Goal: Check status: Check status

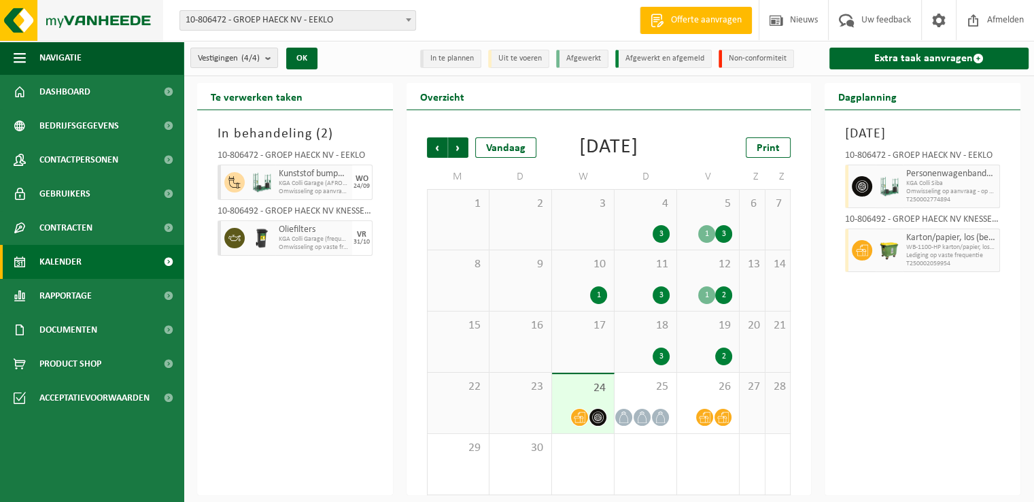
click at [83, 31] on img at bounding box center [81, 20] width 163 height 41
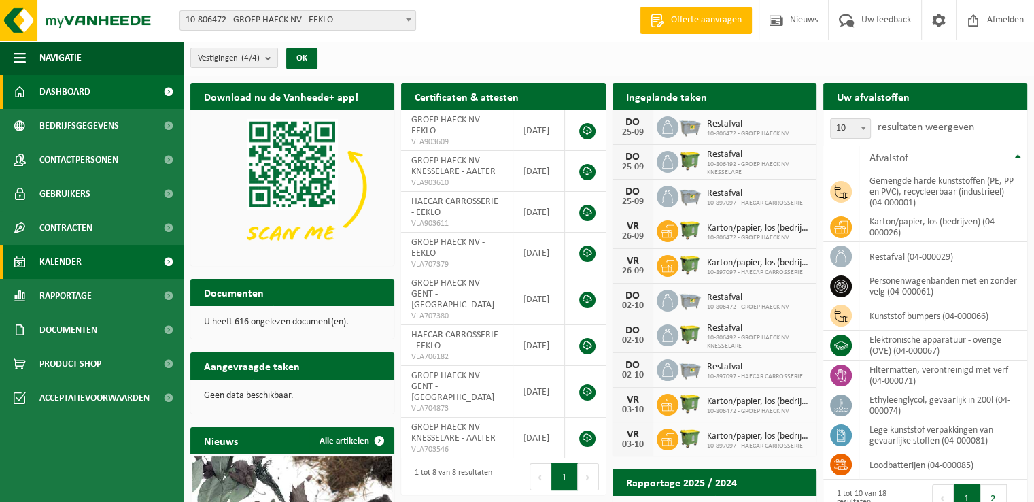
click at [66, 265] on span "Kalender" at bounding box center [60, 262] width 42 height 34
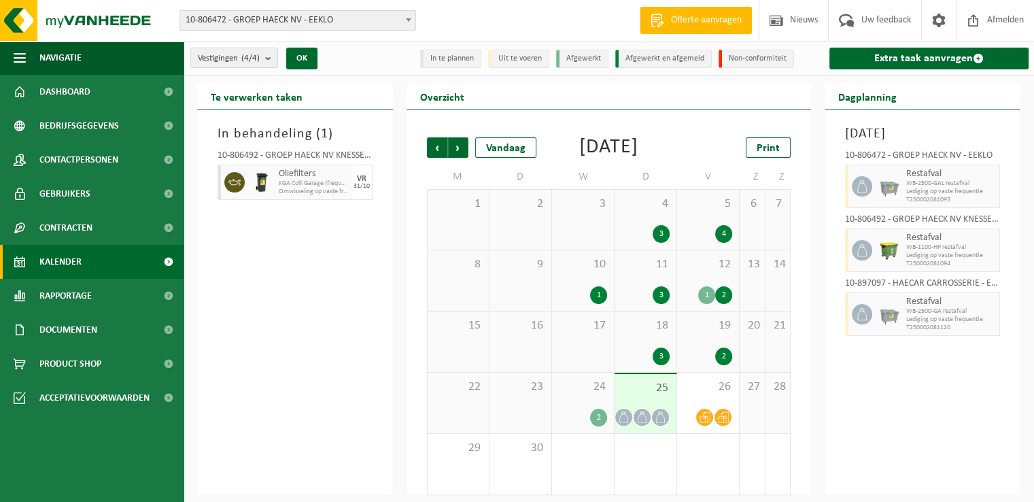
click at [313, 275] on div "In behandeling ( 1 ) 10-806492 - GROEP HAECK NV KNESSELARE - AALTER Oliefilters…" at bounding box center [295, 302] width 196 height 385
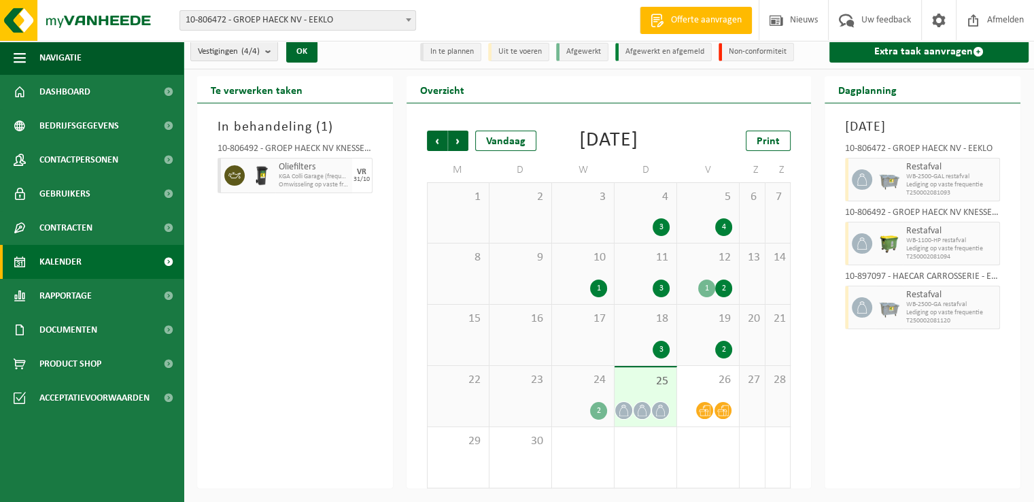
scroll to position [27, 0]
click at [646, 392] on div "25" at bounding box center [645, 396] width 62 height 59
click at [571, 389] on div "24 2" at bounding box center [583, 396] width 62 height 60
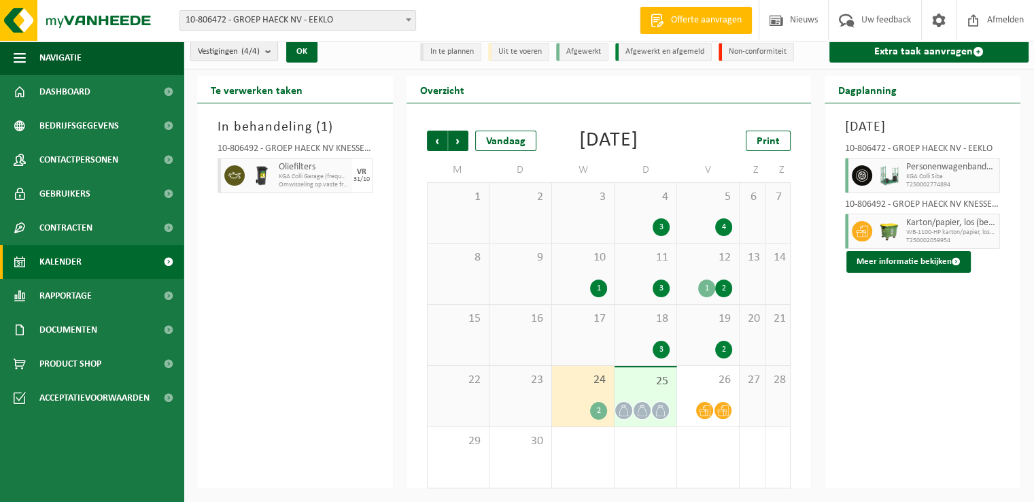
click at [644, 390] on div "25" at bounding box center [645, 396] width 62 height 59
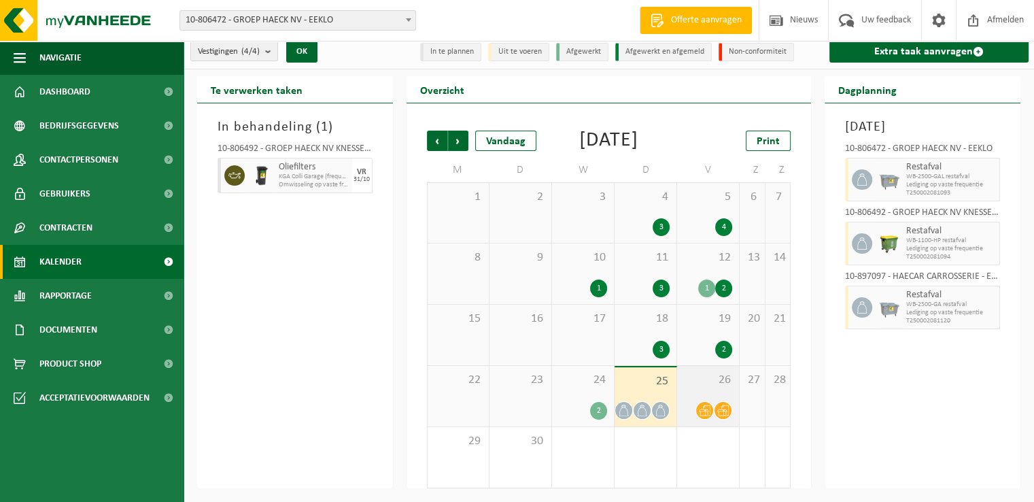
click at [706, 393] on div "26" at bounding box center [708, 396] width 62 height 60
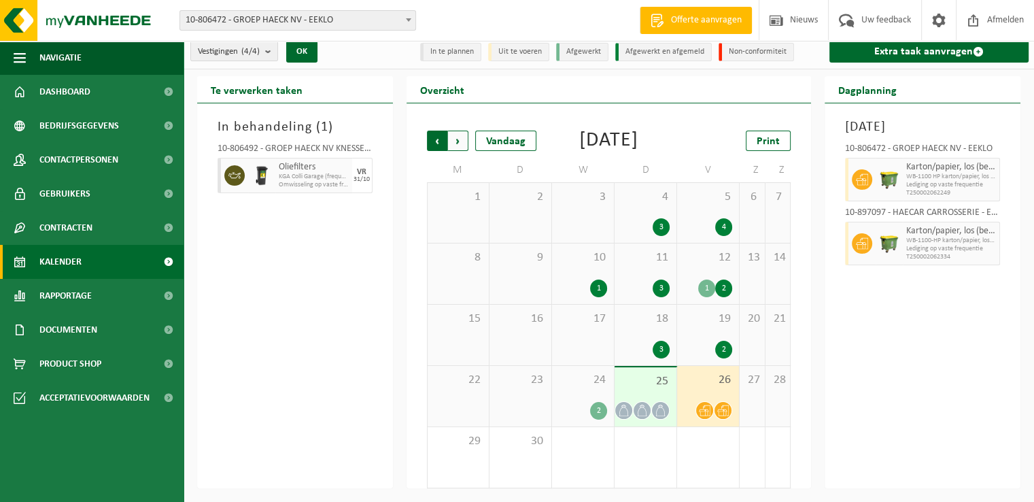
click at [459, 131] on span "Volgende" at bounding box center [458, 141] width 20 height 20
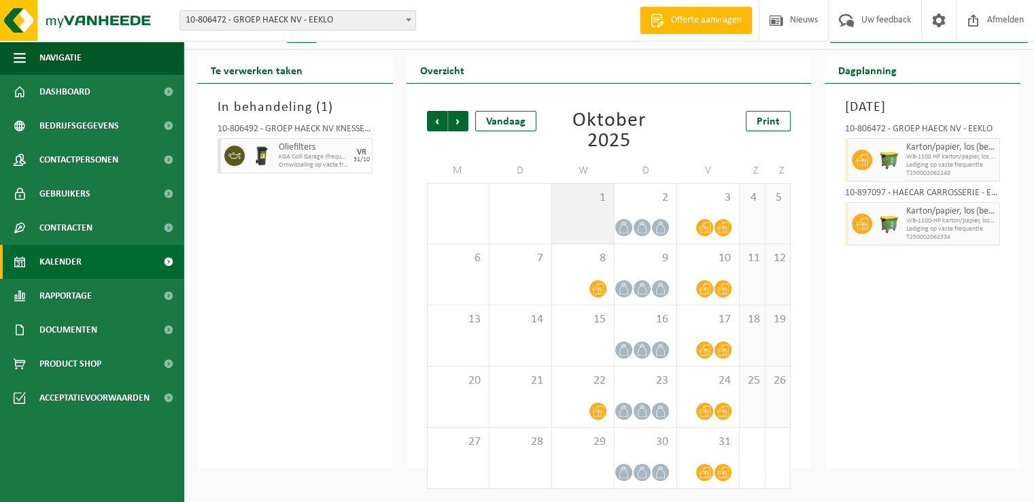
click at [590, 232] on div "1" at bounding box center [583, 214] width 62 height 60
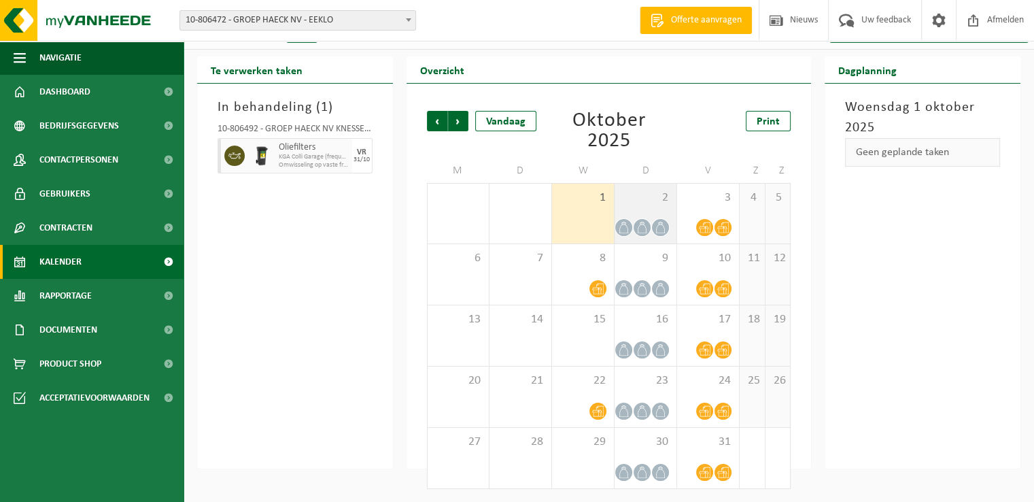
click at [645, 224] on icon at bounding box center [642, 228] width 12 height 12
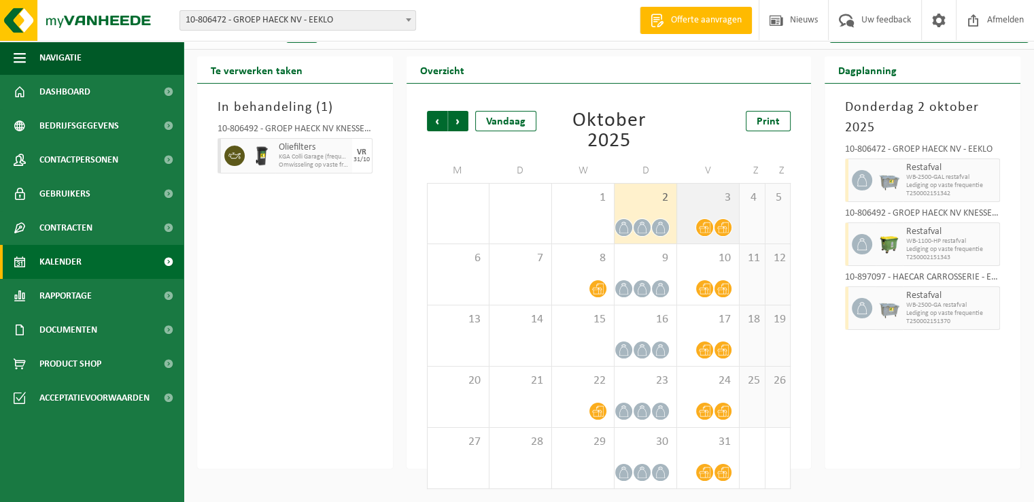
click at [697, 213] on div "3" at bounding box center [708, 214] width 62 height 60
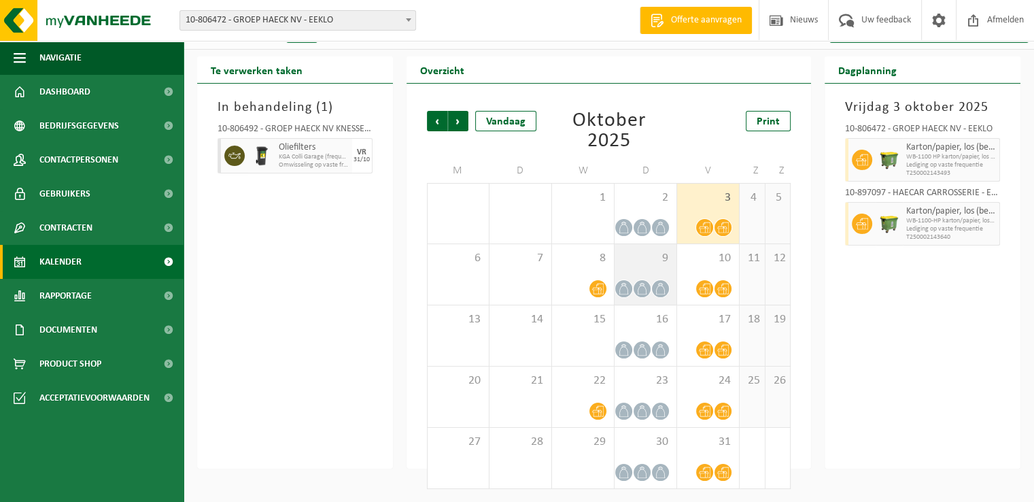
click at [621, 278] on div "9" at bounding box center [645, 274] width 62 height 60
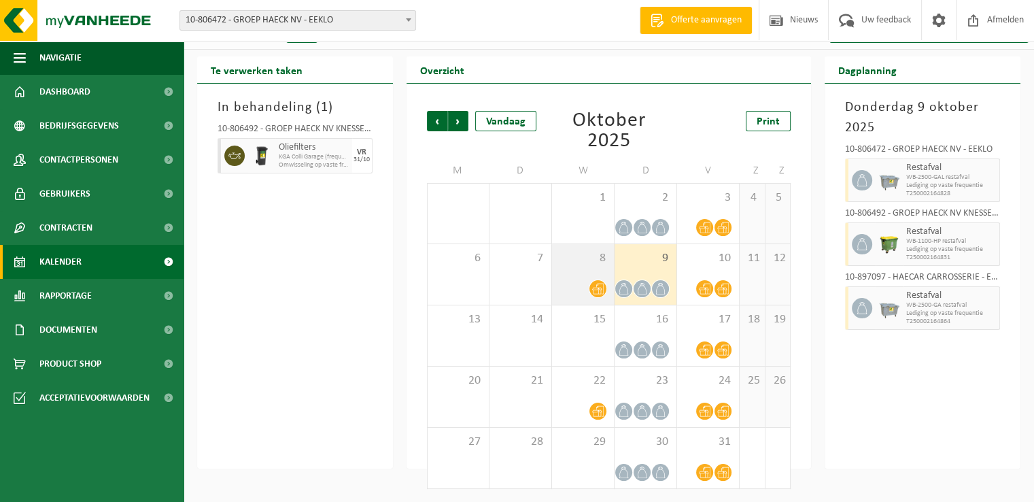
click at [568, 281] on div at bounding box center [583, 288] width 48 height 18
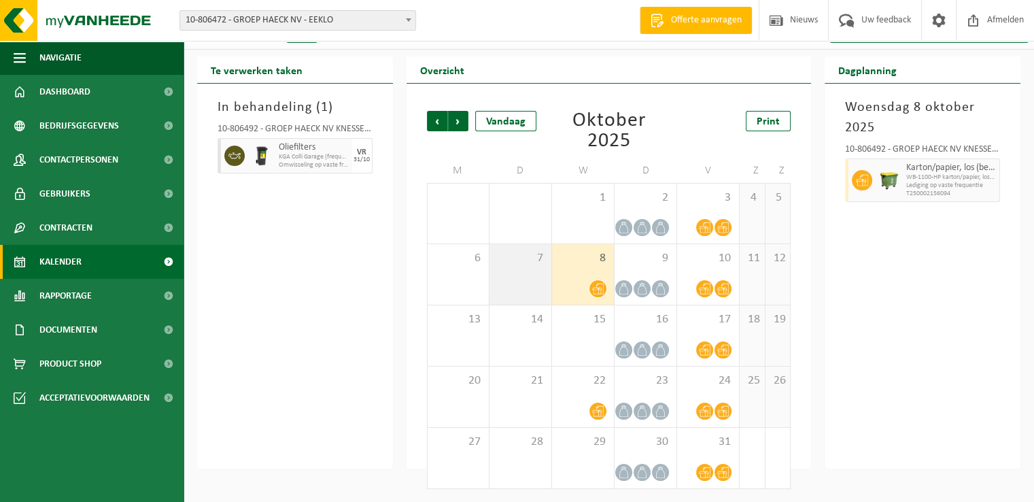
click at [493, 284] on div "7" at bounding box center [520, 274] width 62 height 60
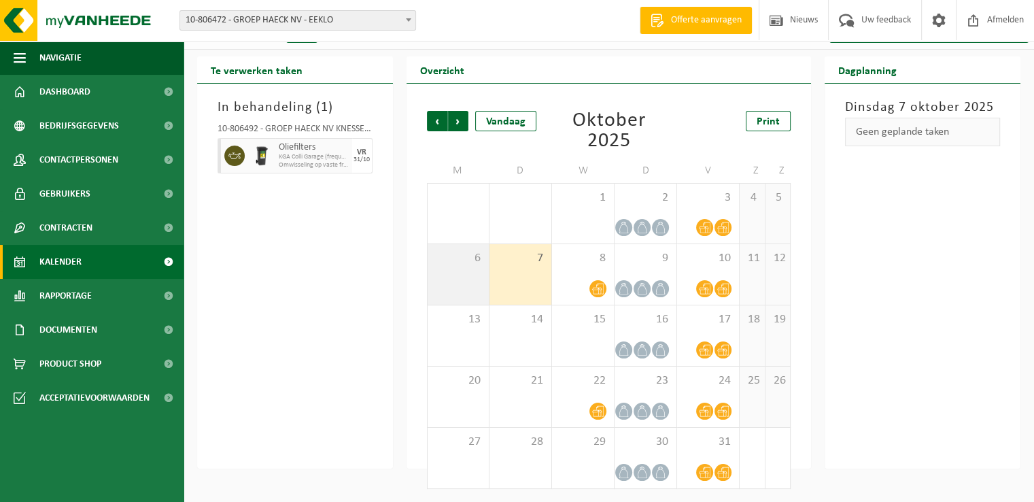
click at [446, 288] on div "6" at bounding box center [458, 274] width 61 height 60
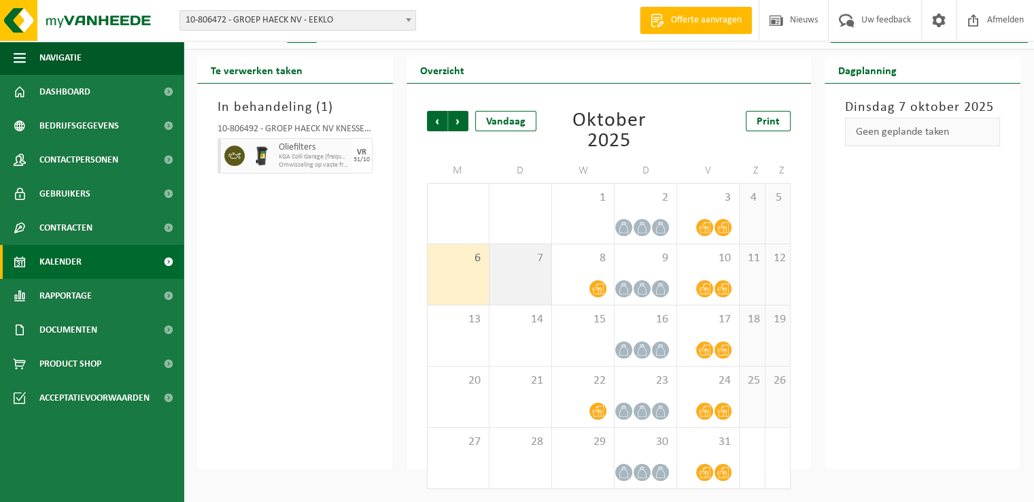
click at [530, 278] on div "7" at bounding box center [520, 274] width 62 height 60
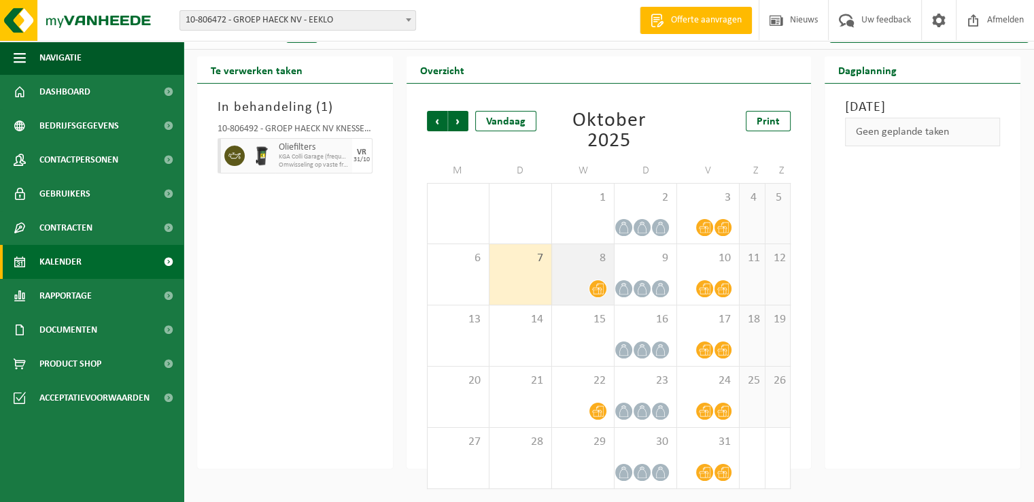
click at [606, 278] on div "8" at bounding box center [583, 274] width 62 height 60
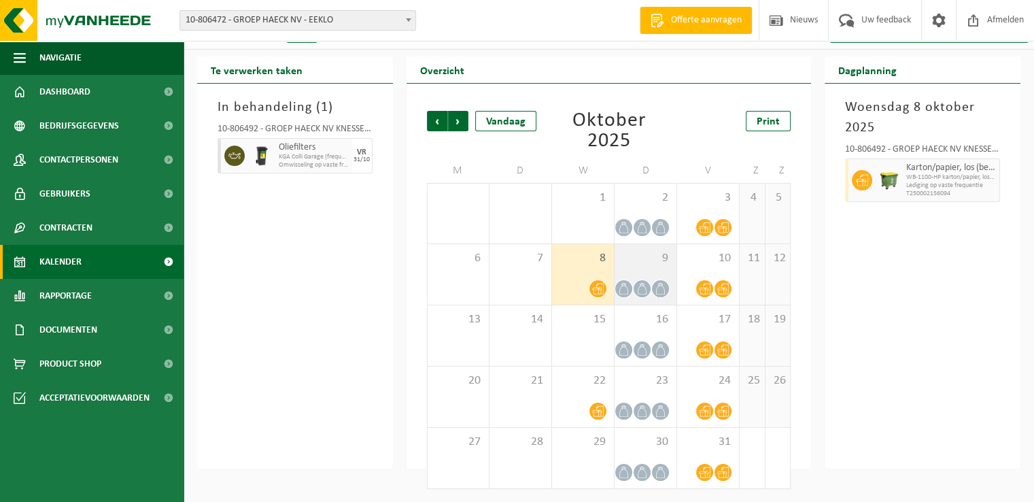
click at [640, 279] on div at bounding box center [642, 288] width 18 height 18
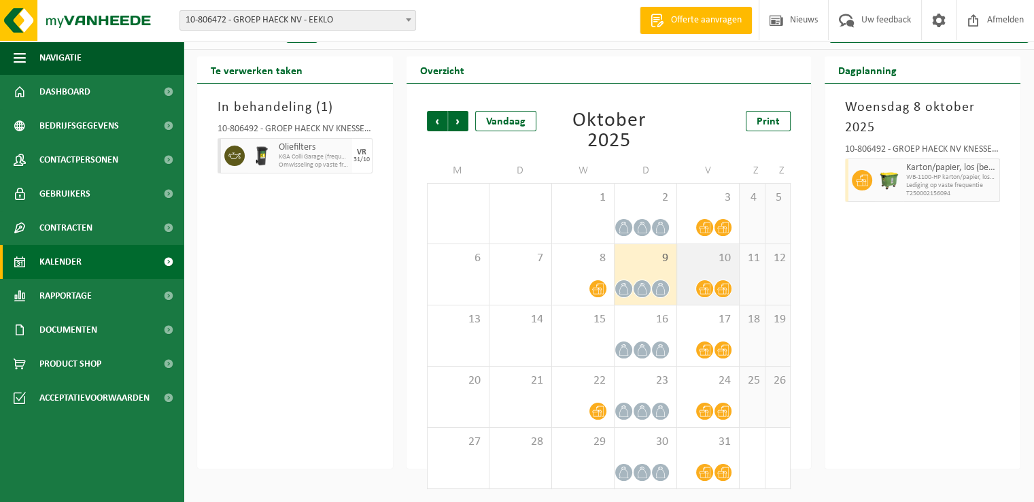
click at [726, 277] on div "10" at bounding box center [708, 274] width 62 height 60
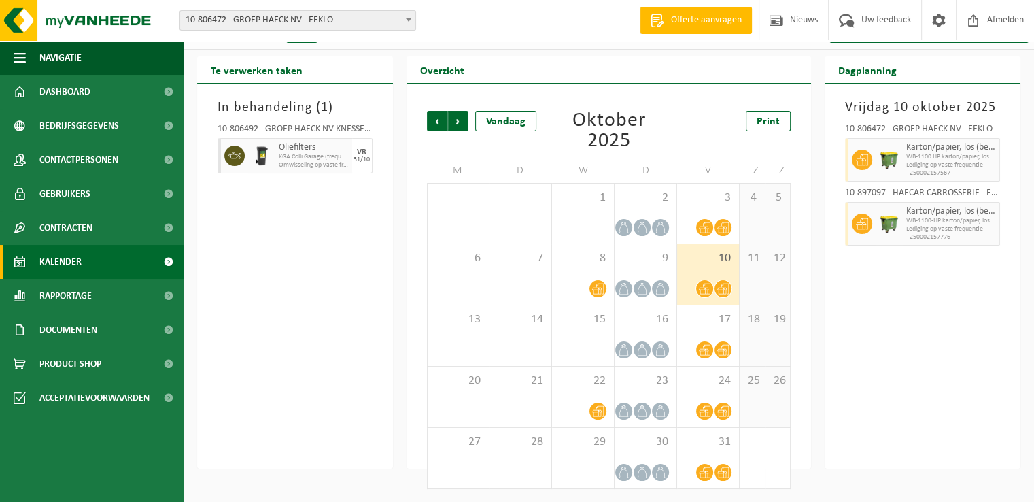
click at [300, 360] on div "In behandeling ( 1 ) 10-806492 - GROEP HAECK NV KNESSELARE - AALTER Oliefilters…" at bounding box center [295, 276] width 196 height 385
click at [323, 300] on div "In behandeling ( 1 ) 10-806492 - GROEP HAECK NV KNESSELARE - AALTER Oliefilters…" at bounding box center [295, 276] width 196 height 385
click at [644, 203] on span "2" at bounding box center [645, 197] width 48 height 15
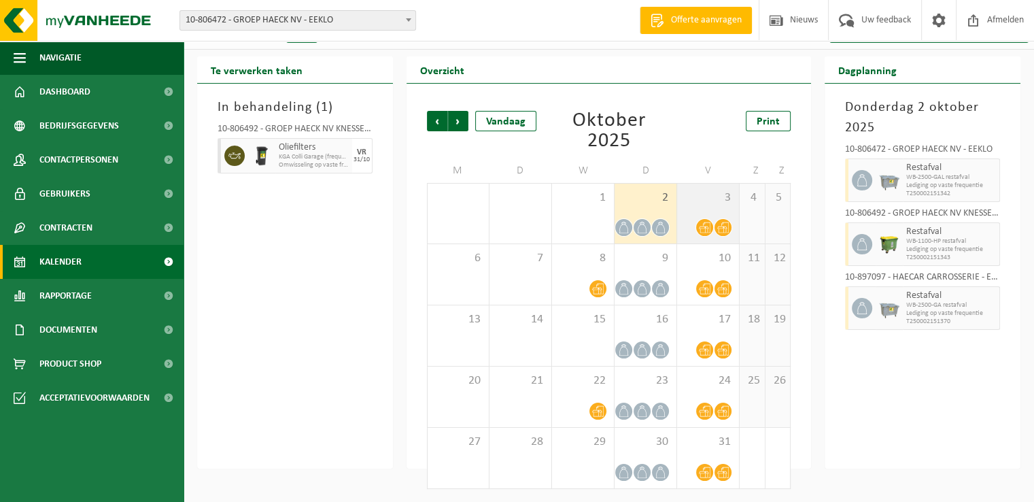
click at [699, 209] on div "3" at bounding box center [708, 214] width 62 height 60
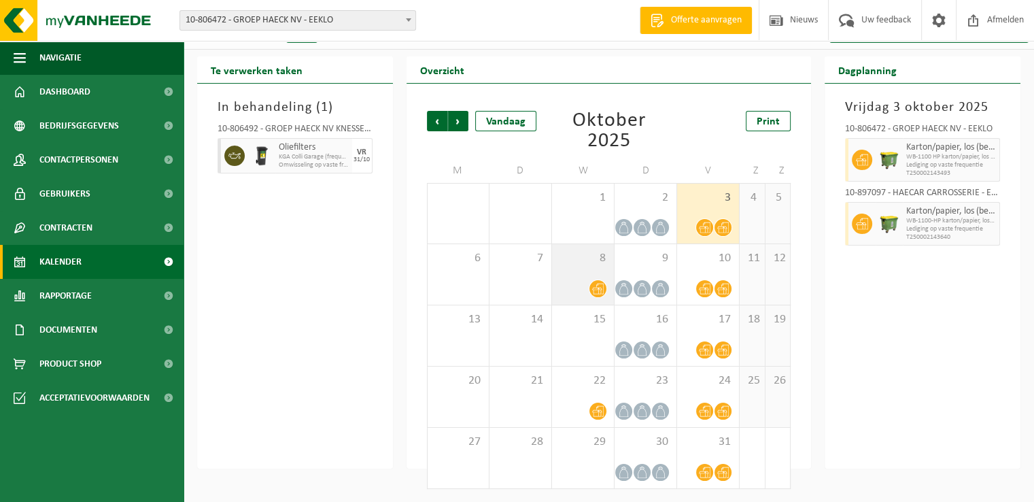
click at [599, 279] on div at bounding box center [583, 288] width 48 height 18
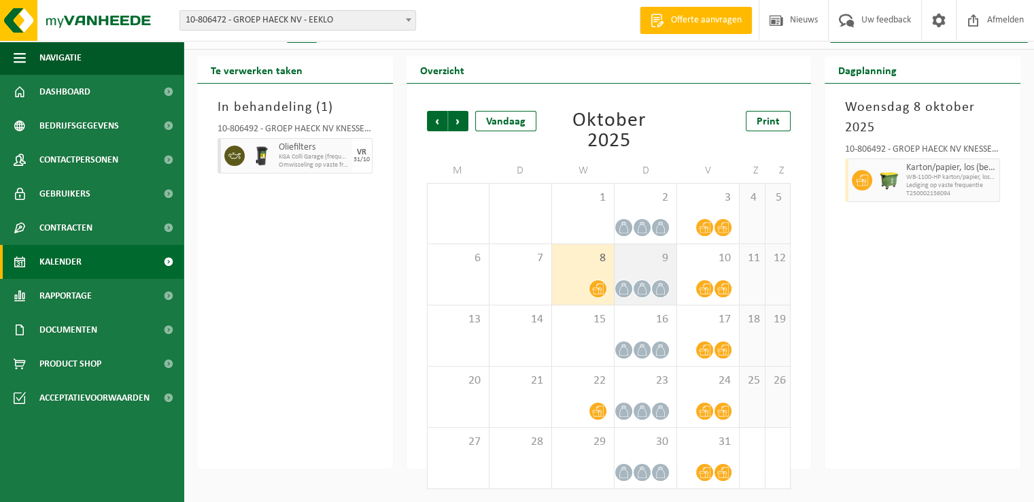
click at [636, 275] on div "9" at bounding box center [645, 274] width 62 height 60
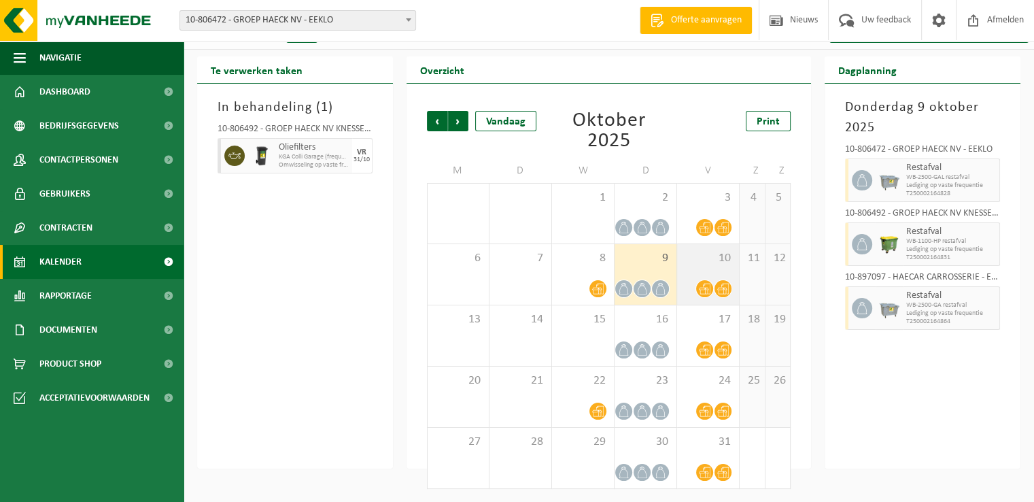
click at [699, 279] on div at bounding box center [708, 288] width 48 height 18
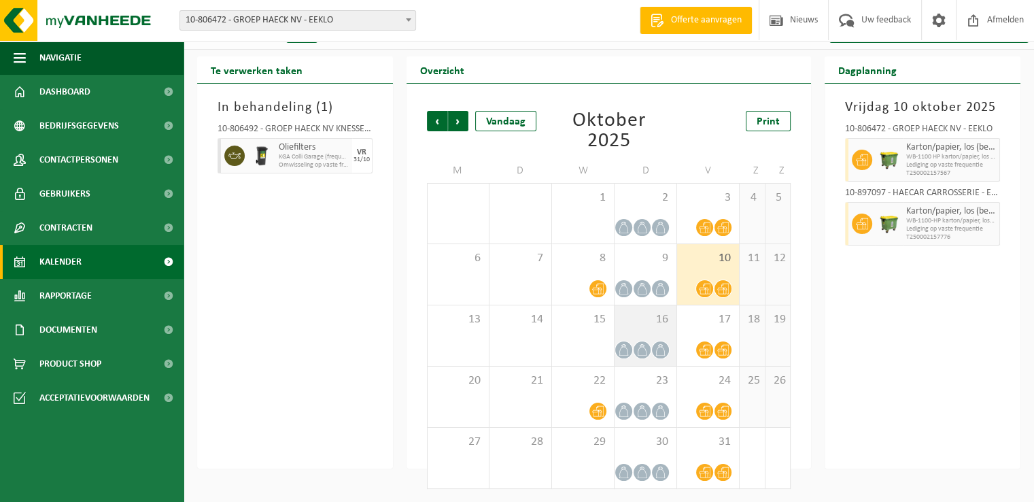
click at [633, 324] on span "16" at bounding box center [645, 319] width 48 height 15
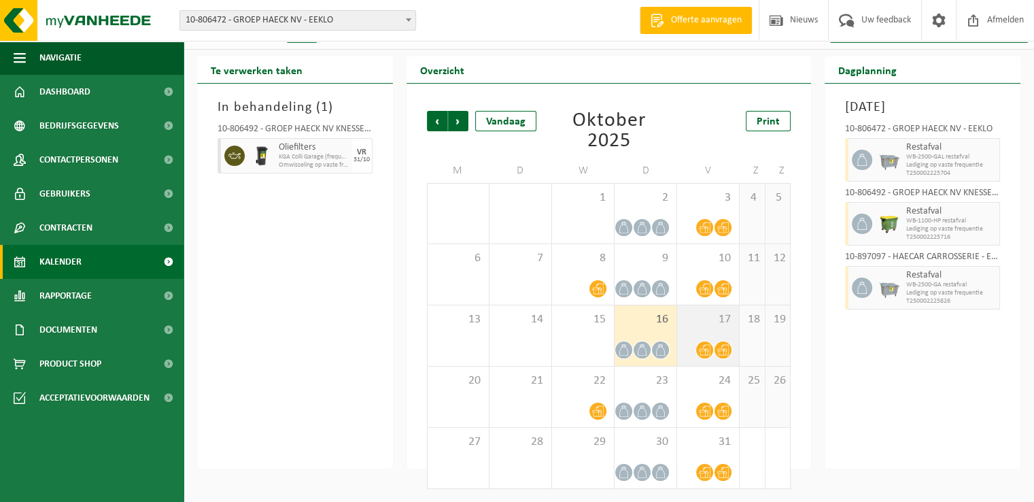
click at [725, 324] on span "17" at bounding box center [708, 319] width 48 height 15
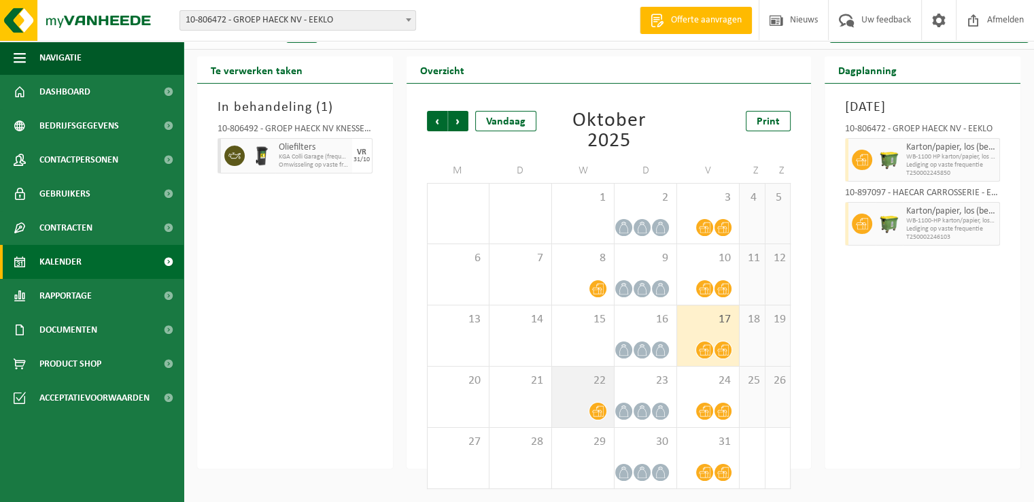
click at [573, 386] on span "22" at bounding box center [583, 380] width 48 height 15
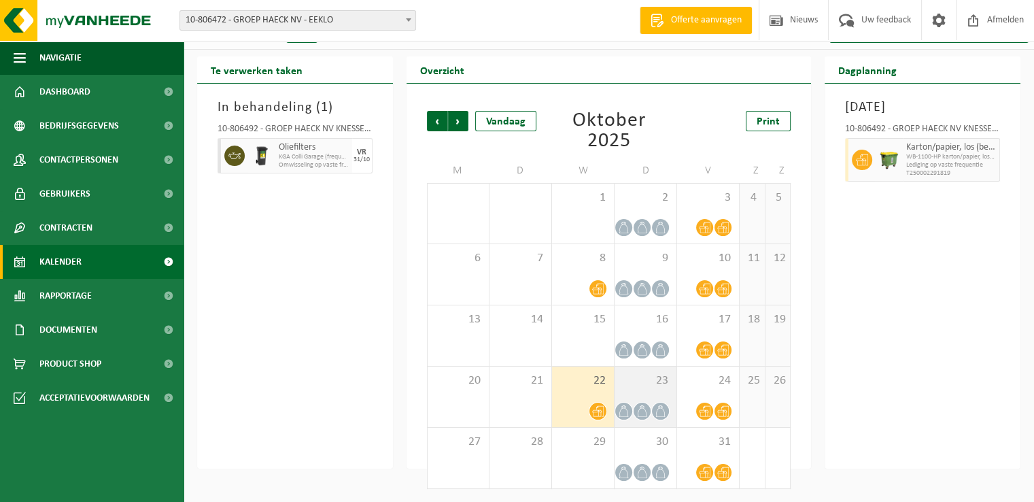
click at [647, 385] on span "23" at bounding box center [645, 380] width 48 height 15
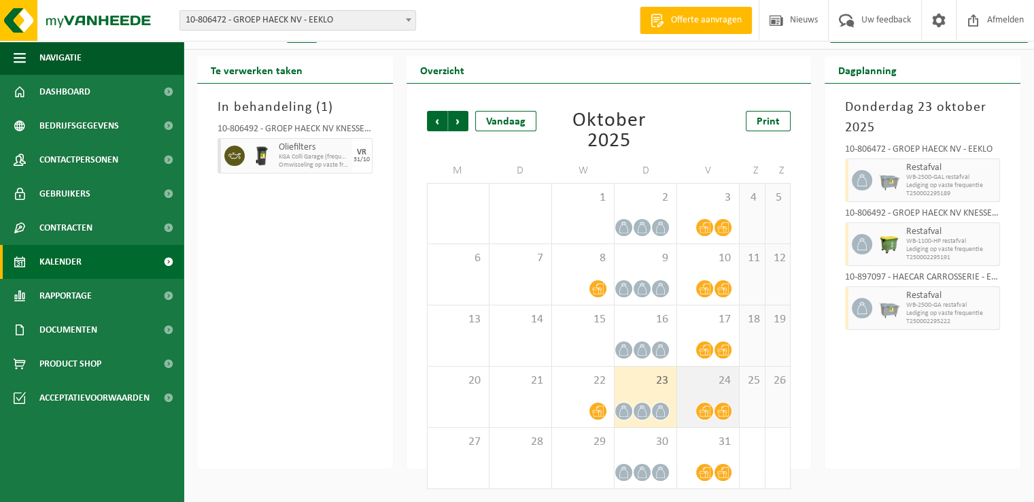
click at [726, 388] on div "24" at bounding box center [708, 396] width 62 height 60
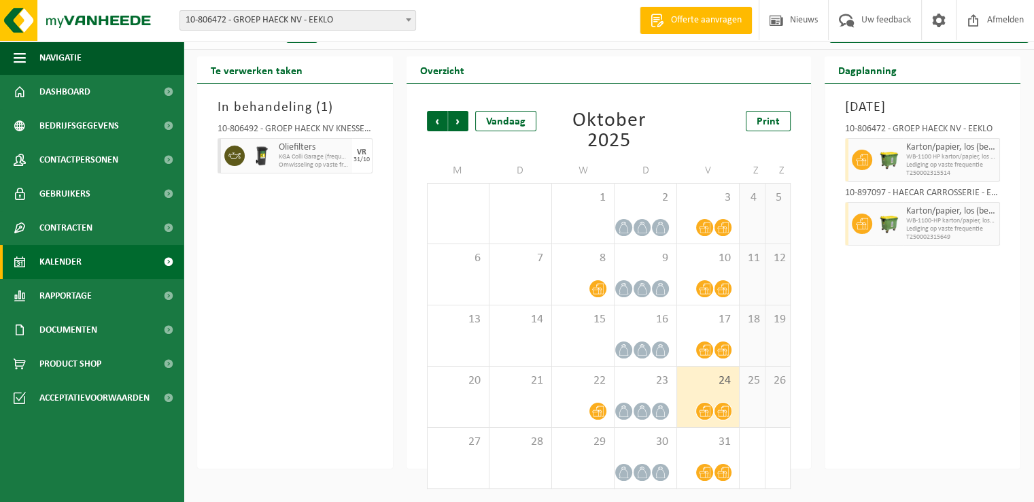
scroll to position [0, 0]
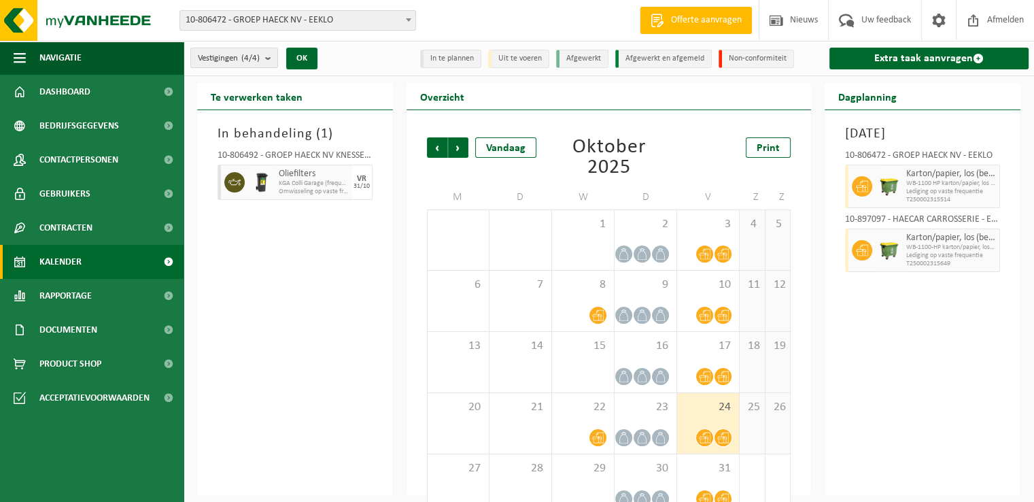
drag, startPoint x: 421, startPoint y: 245, endPoint x: 458, endPoint y: 160, distance: 93.2
click at [421, 245] on div "Vorige Volgende Vandaag Oktober 2025 Print M D W D V Z Z 29 30 1 2 3 4 5 6 7 8 …" at bounding box center [609, 326] width 378 height 405
click at [470, 153] on div "Vorige Volgende Vandaag" at bounding box center [490, 147] width 126 height 20
click at [504, 153] on div "Vandaag" at bounding box center [505, 147] width 61 height 20
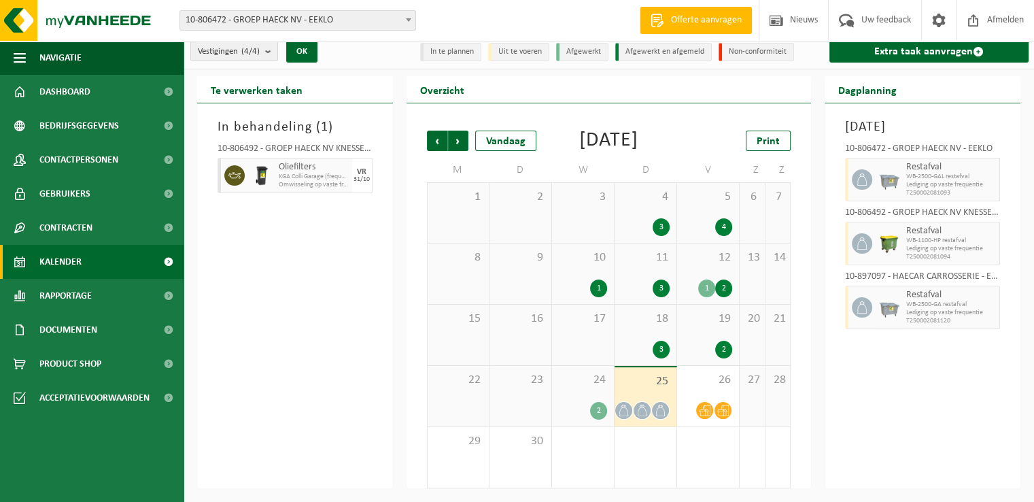
scroll to position [27, 0]
click at [705, 387] on span "26" at bounding box center [708, 379] width 48 height 15
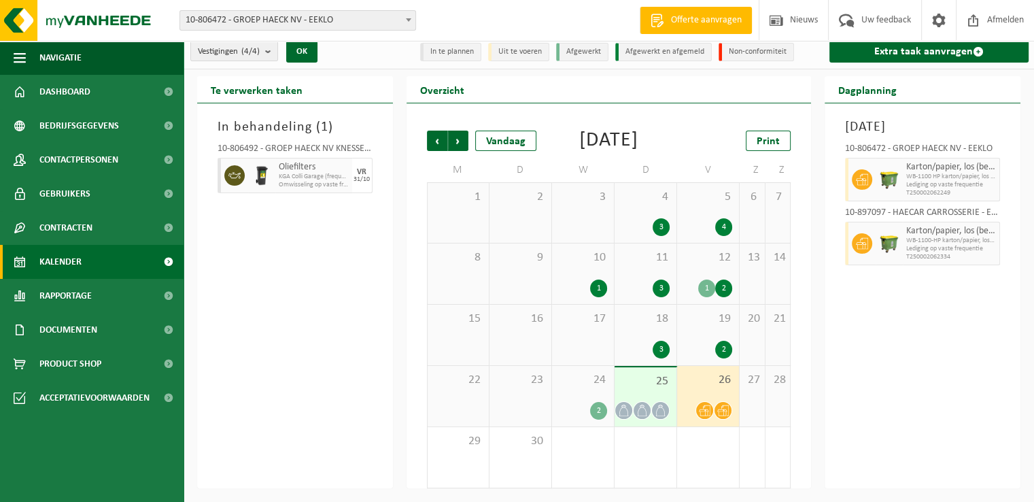
click at [583, 388] on div "24 2" at bounding box center [583, 396] width 62 height 60
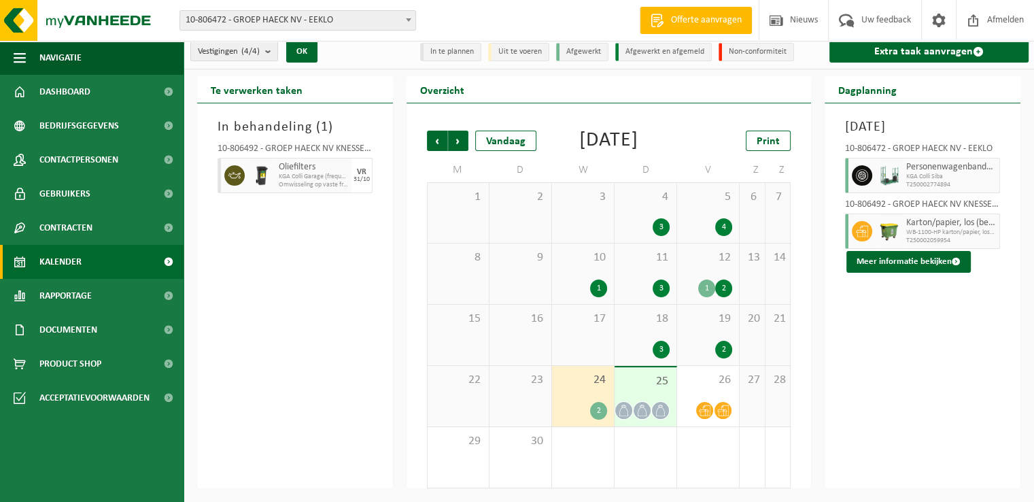
click at [854, 173] on span at bounding box center [862, 175] width 20 height 20
drag, startPoint x: 919, startPoint y: 384, endPoint x: 924, endPoint y: 371, distance: 14.0
click at [919, 384] on div "Woensdag 24 september 2025 10-806472 - GROEP HAECK NV - EEKLO Personenwagenband…" at bounding box center [922, 295] width 196 height 385
click at [355, 288] on div "In behandeling ( 1 ) 10-806492 - GROEP HAECK NV KNESSELARE - AALTER Oliefilters…" at bounding box center [295, 295] width 196 height 385
click at [461, 131] on span "Volgende" at bounding box center [458, 141] width 20 height 20
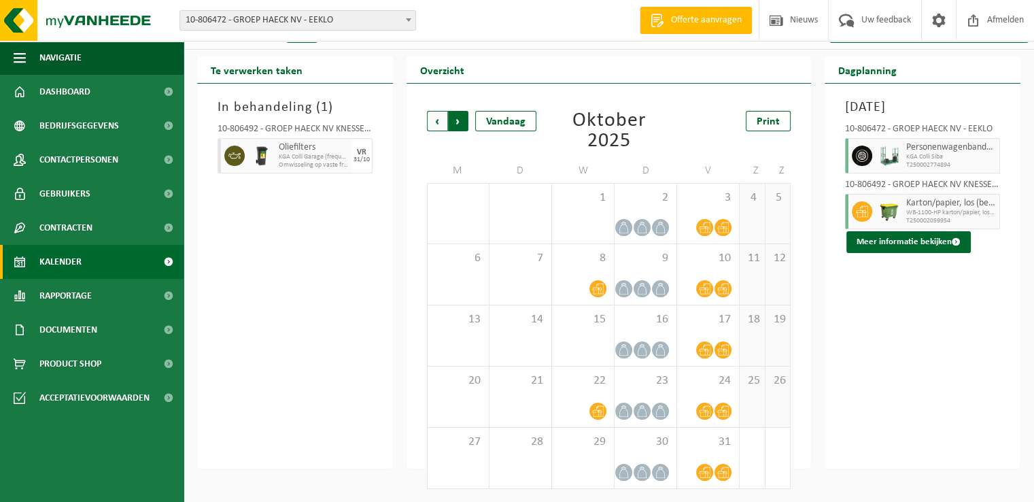
click at [435, 123] on span "Vorige" at bounding box center [437, 121] width 20 height 20
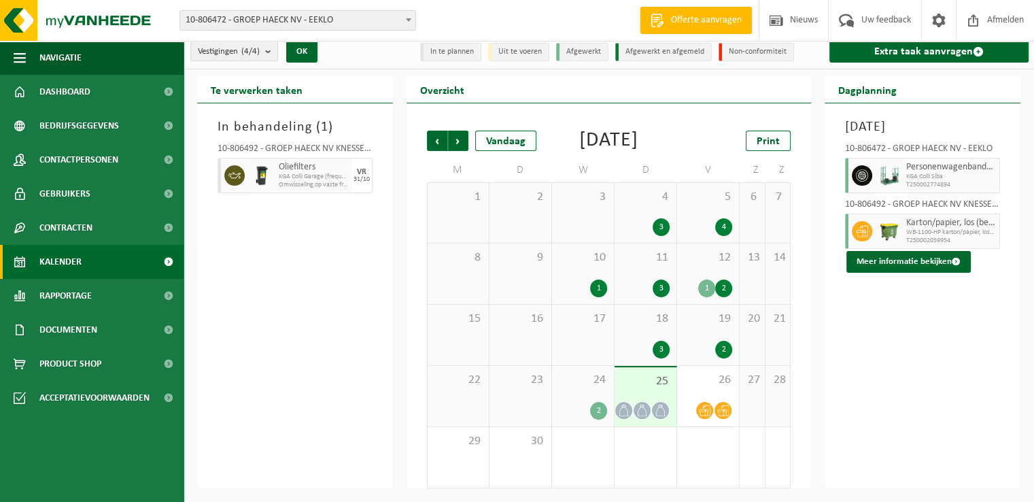
click at [435, 131] on span "Vorige" at bounding box center [437, 141] width 20 height 20
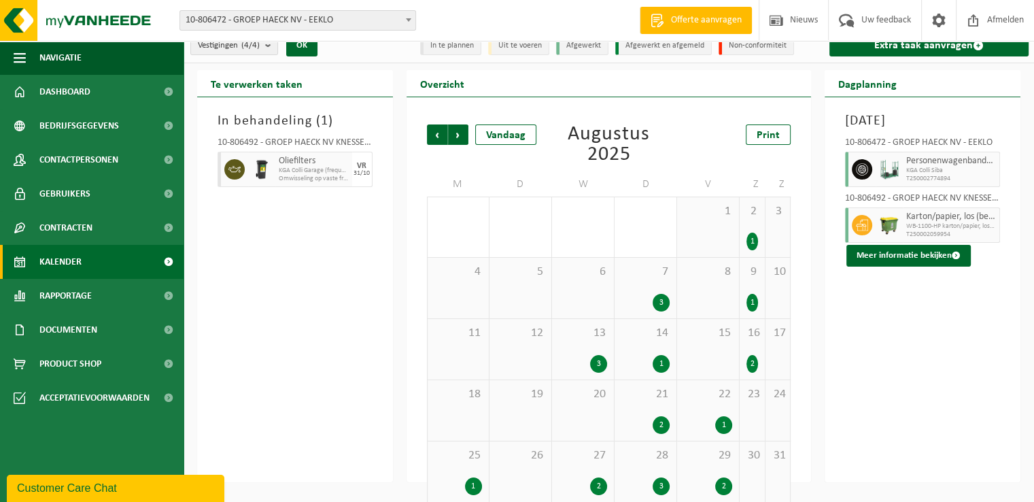
scroll to position [0, 0]
